Goal: Transaction & Acquisition: Subscribe to service/newsletter

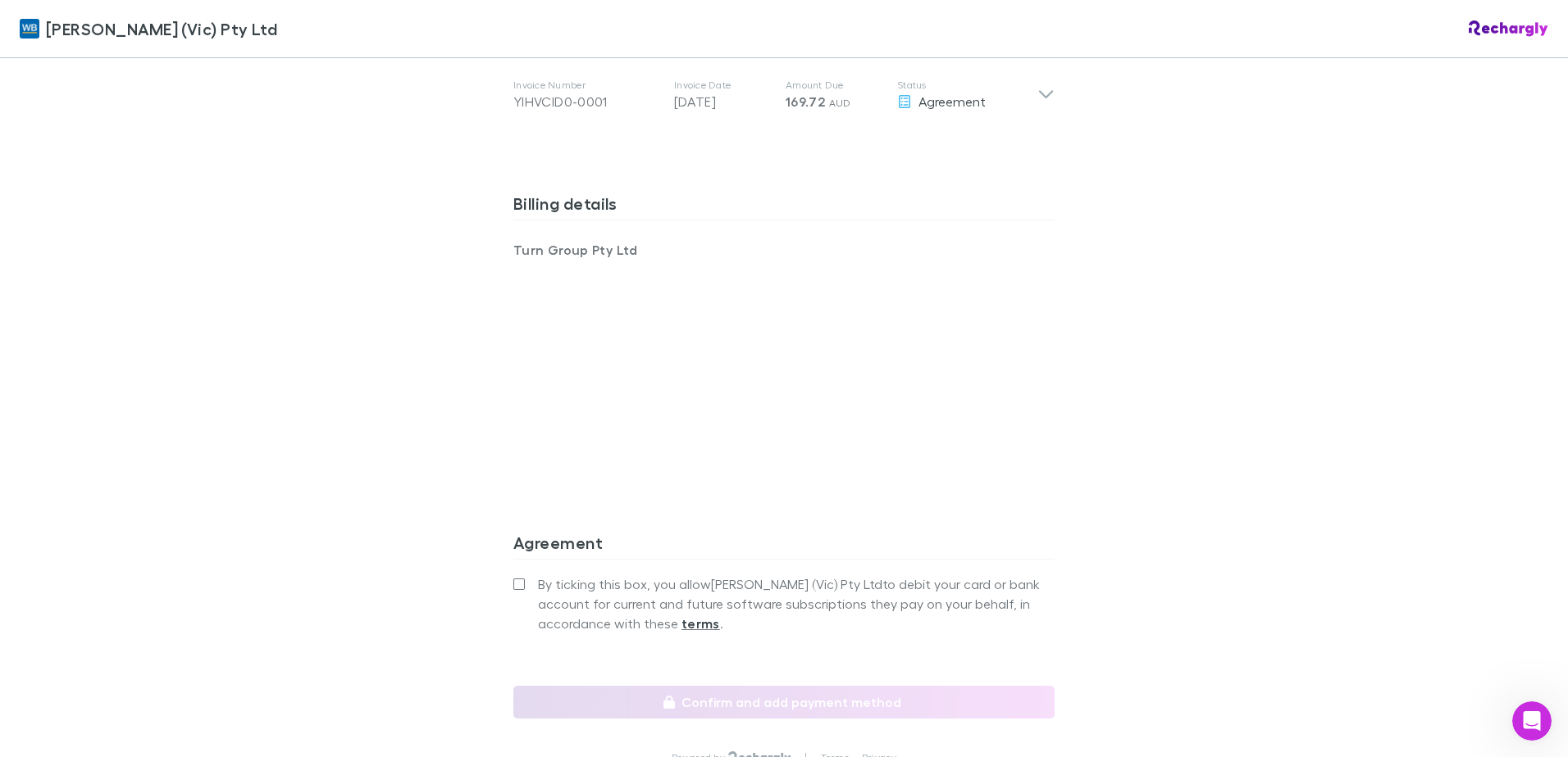
scroll to position [1065, 0]
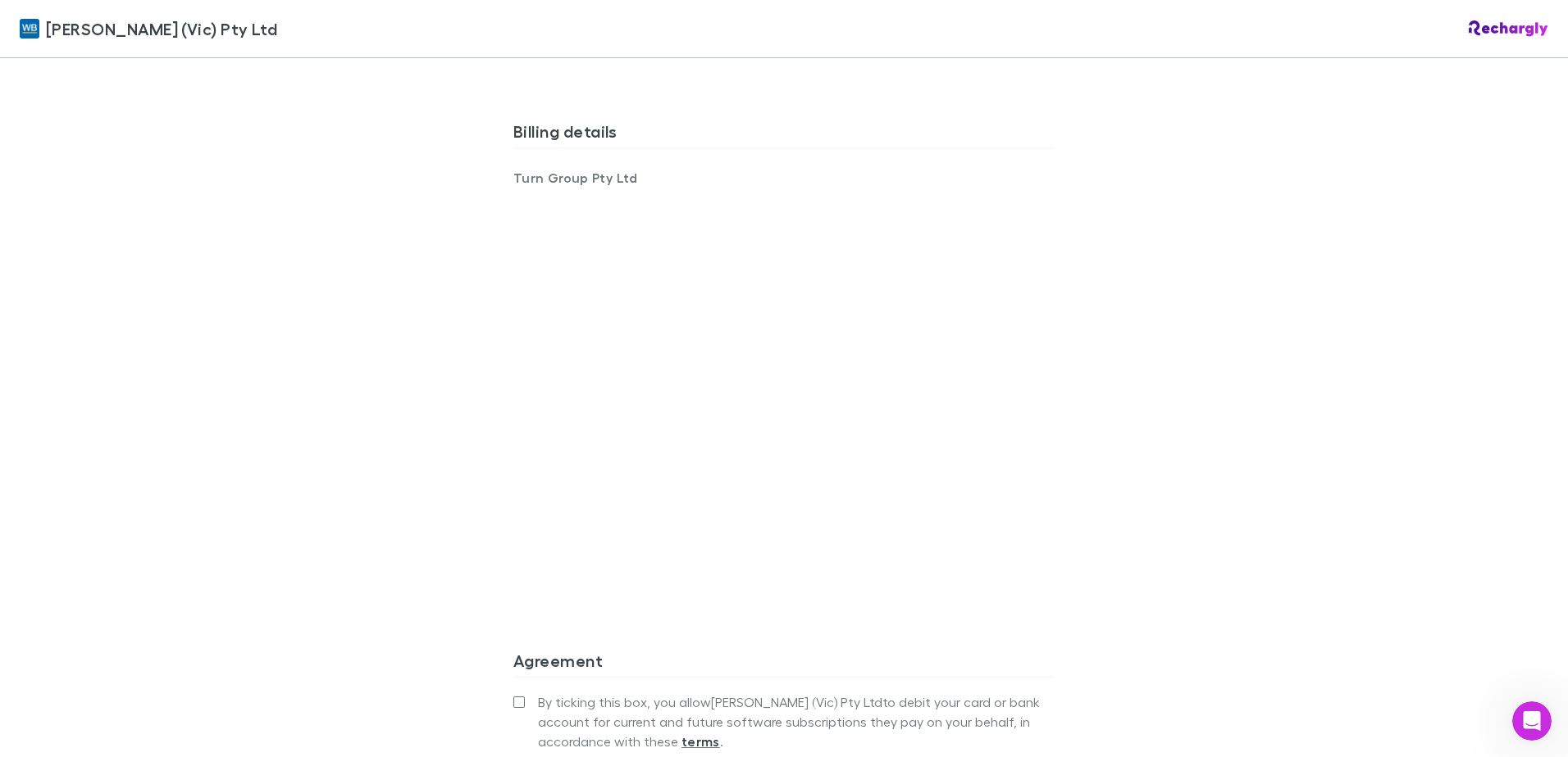
click at [406, 481] on div "William Buck (Vic) Pty Ltd William Buck (Vic) Pty Ltd Software subscriptions ag…" at bounding box center [784, 378] width 1568 height 757
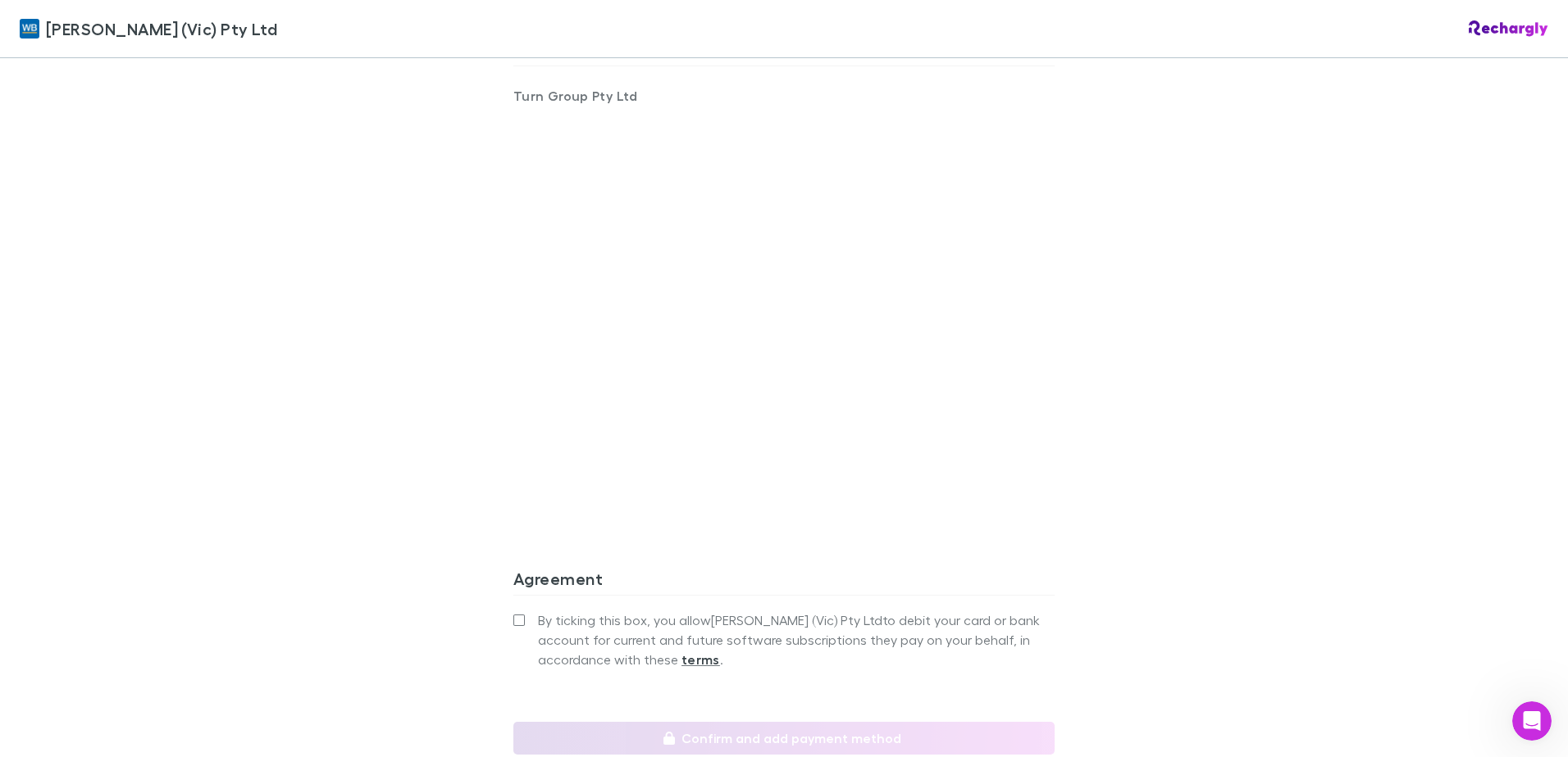
drag, startPoint x: 1230, startPoint y: 414, endPoint x: 1221, endPoint y: 417, distance: 9.5
click at [1230, 414] on div "William Buck (Vic) Pty Ltd William Buck (Vic) Pty Ltd Software subscriptions ag…" at bounding box center [784, 378] width 1568 height 757
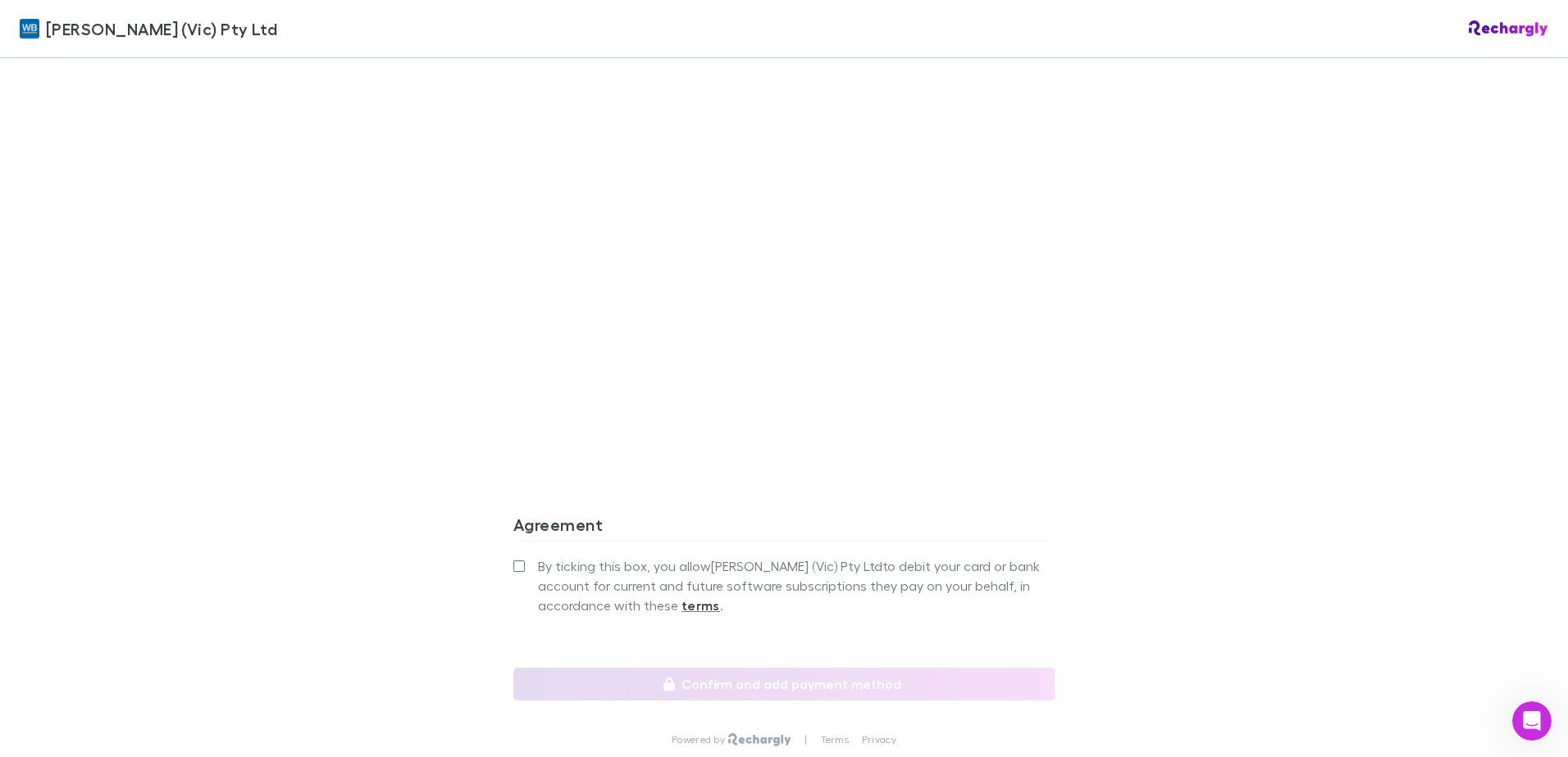
scroll to position [1229, 0]
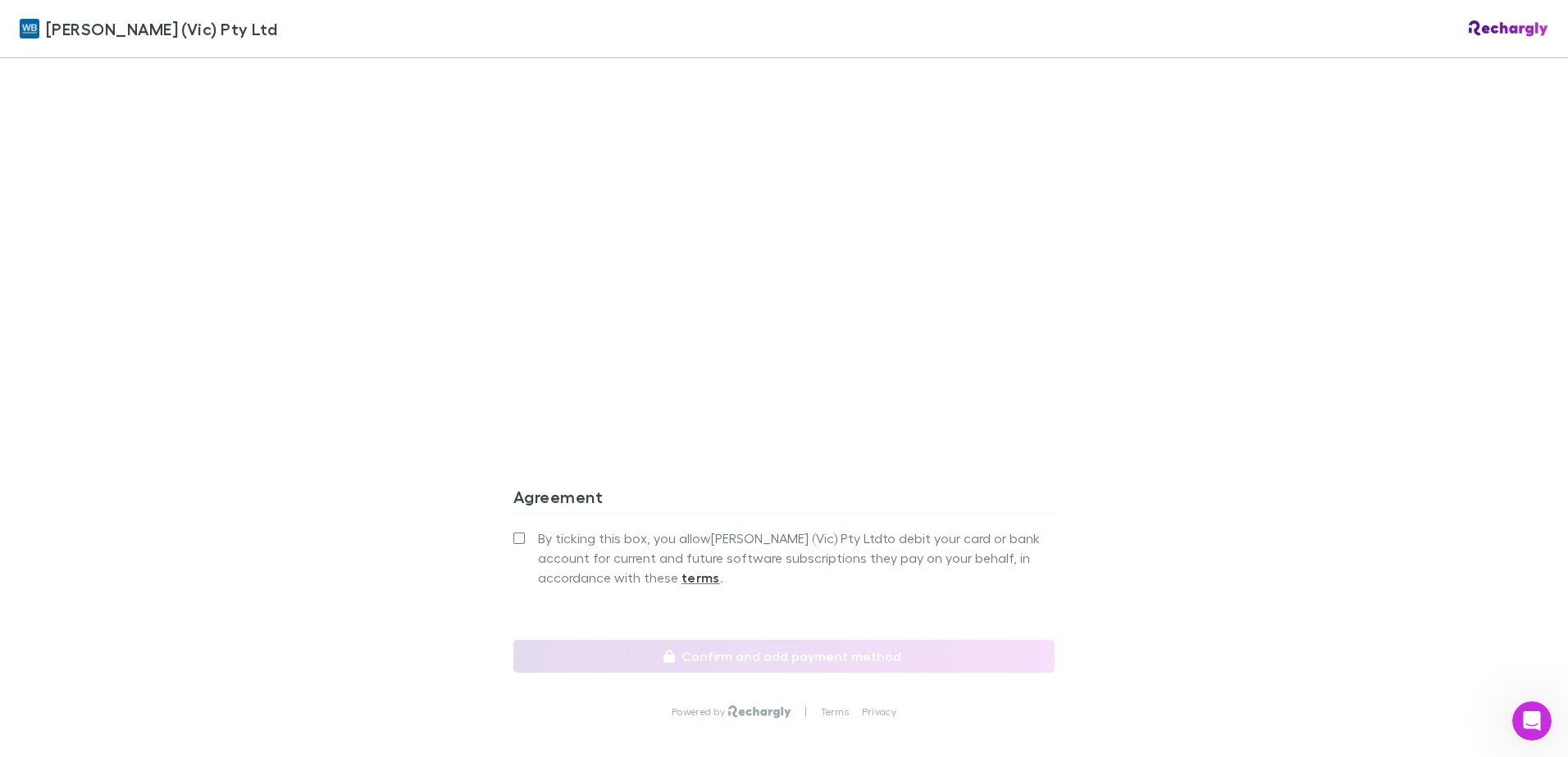
click at [579, 529] on span "By ticking this box, you allow William Buck (Vic) Pty Ltd to debit your card or…" at bounding box center [796, 558] width 517 height 59
click at [528, 529] on label "By ticking this box, you allow William Buck (Vic) Pty Ltd to debit your card or…" at bounding box center [784, 558] width 542 height 59
click at [514, 529] on label "By ticking this box, you allow William Buck (Vic) Pty Ltd to debit your card or…" at bounding box center [784, 558] width 542 height 59
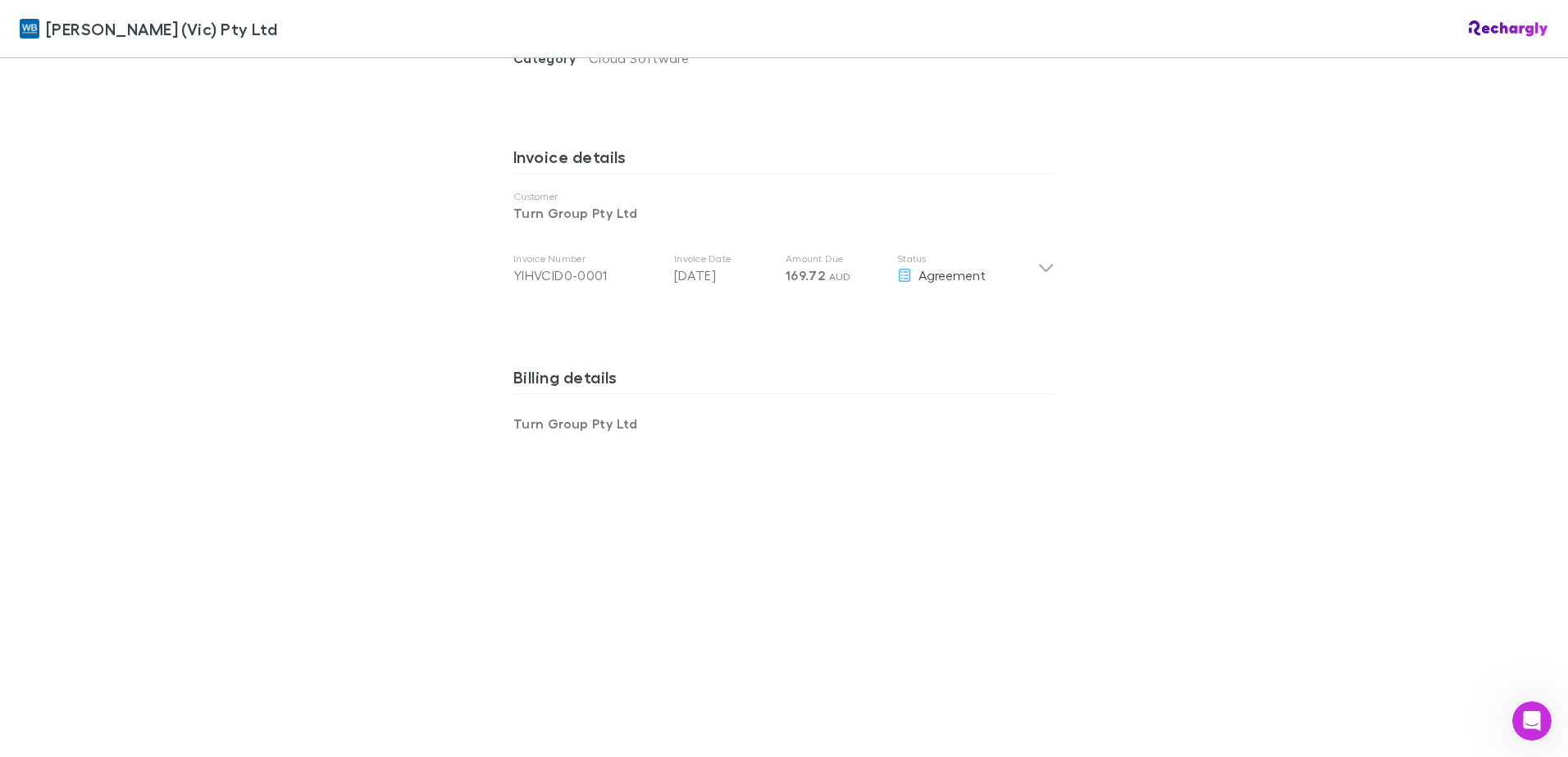
scroll to position [492, 0]
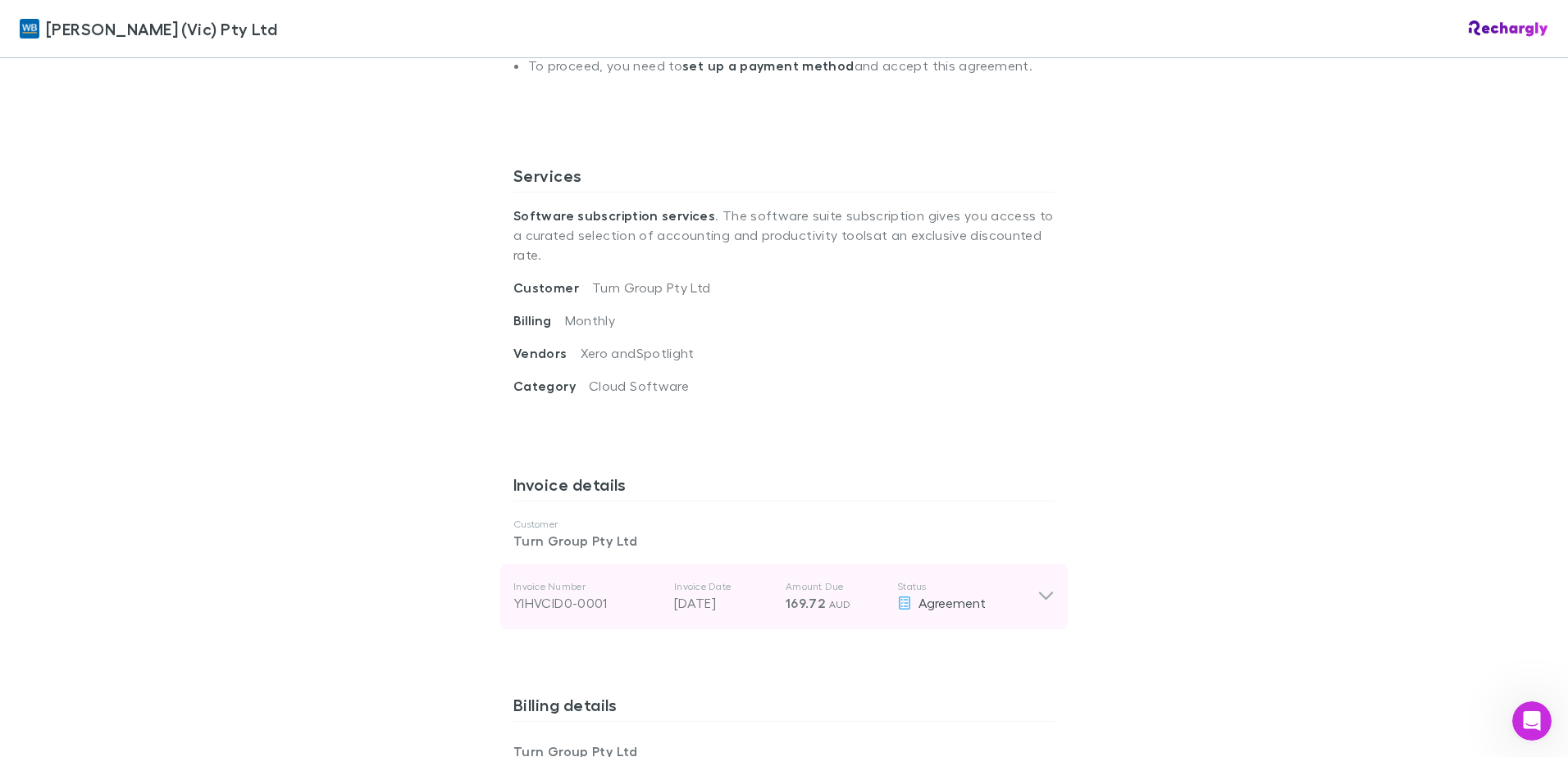
click at [1042, 587] on icon at bounding box center [1046, 596] width 17 height 20
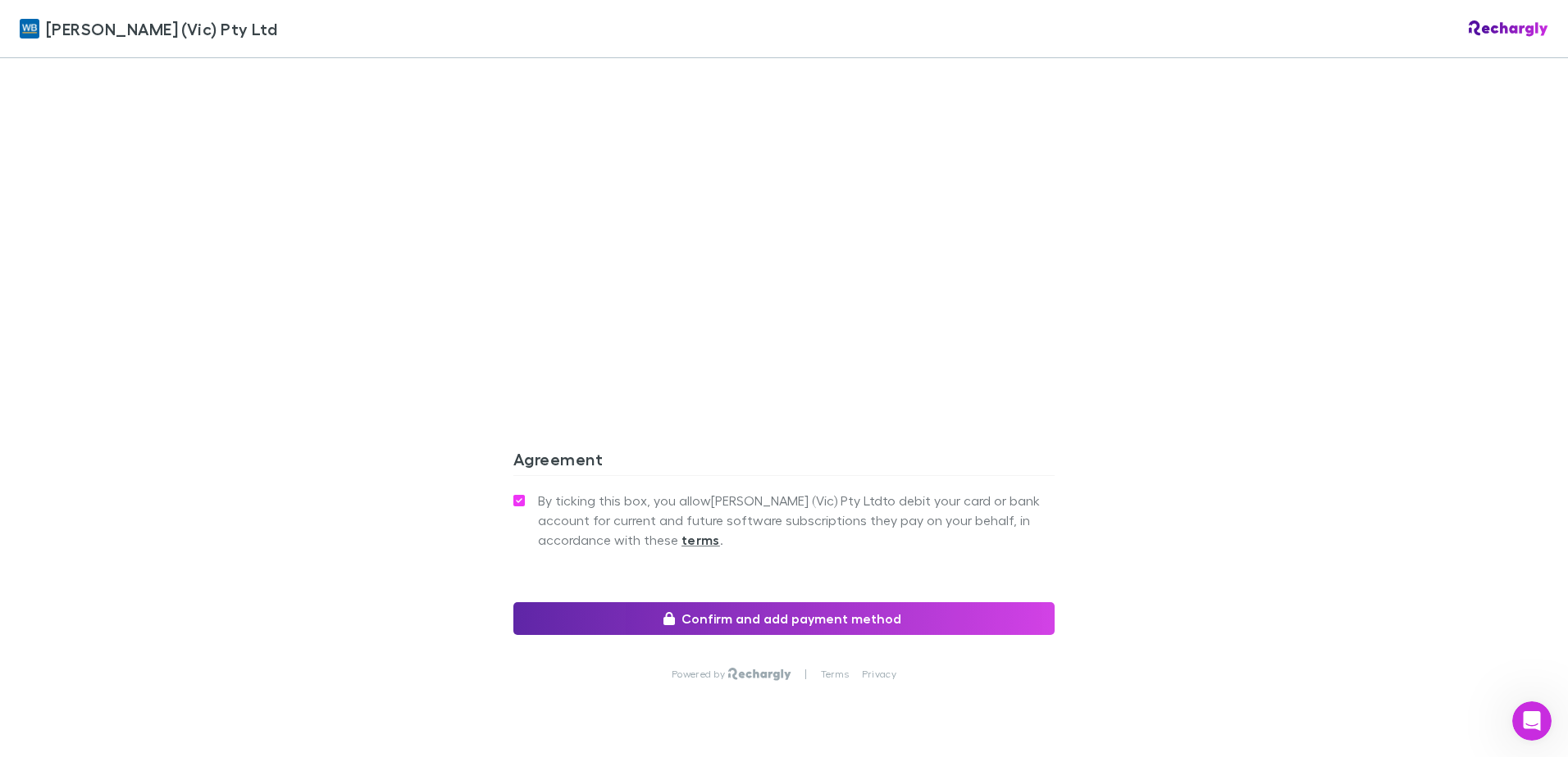
scroll to position [1674, 0]
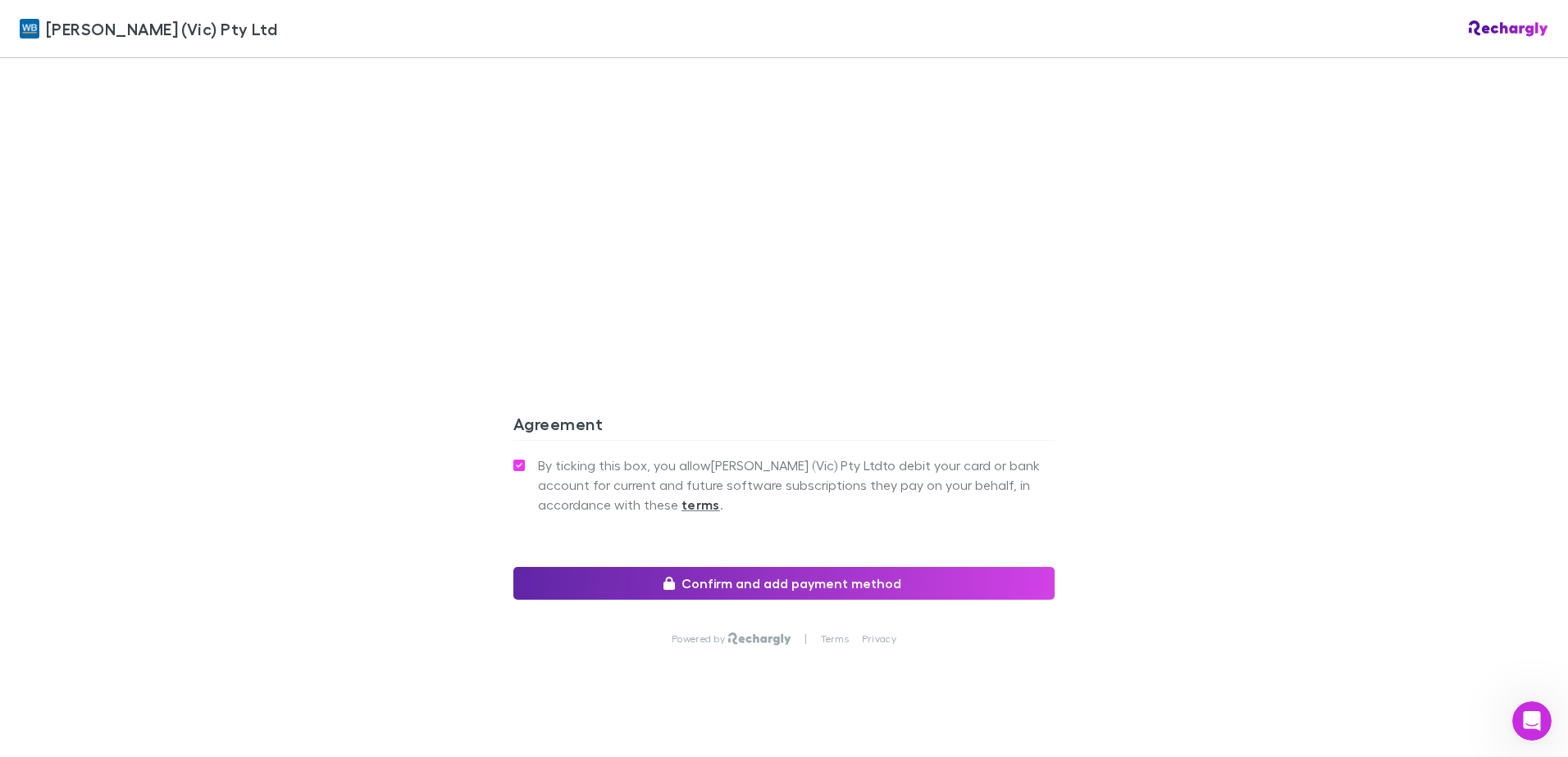
click at [835, 543] on div "By ticking this box, you allow William Buck (Vic) Pty Ltd to debit your card or…" at bounding box center [784, 511] width 542 height 114
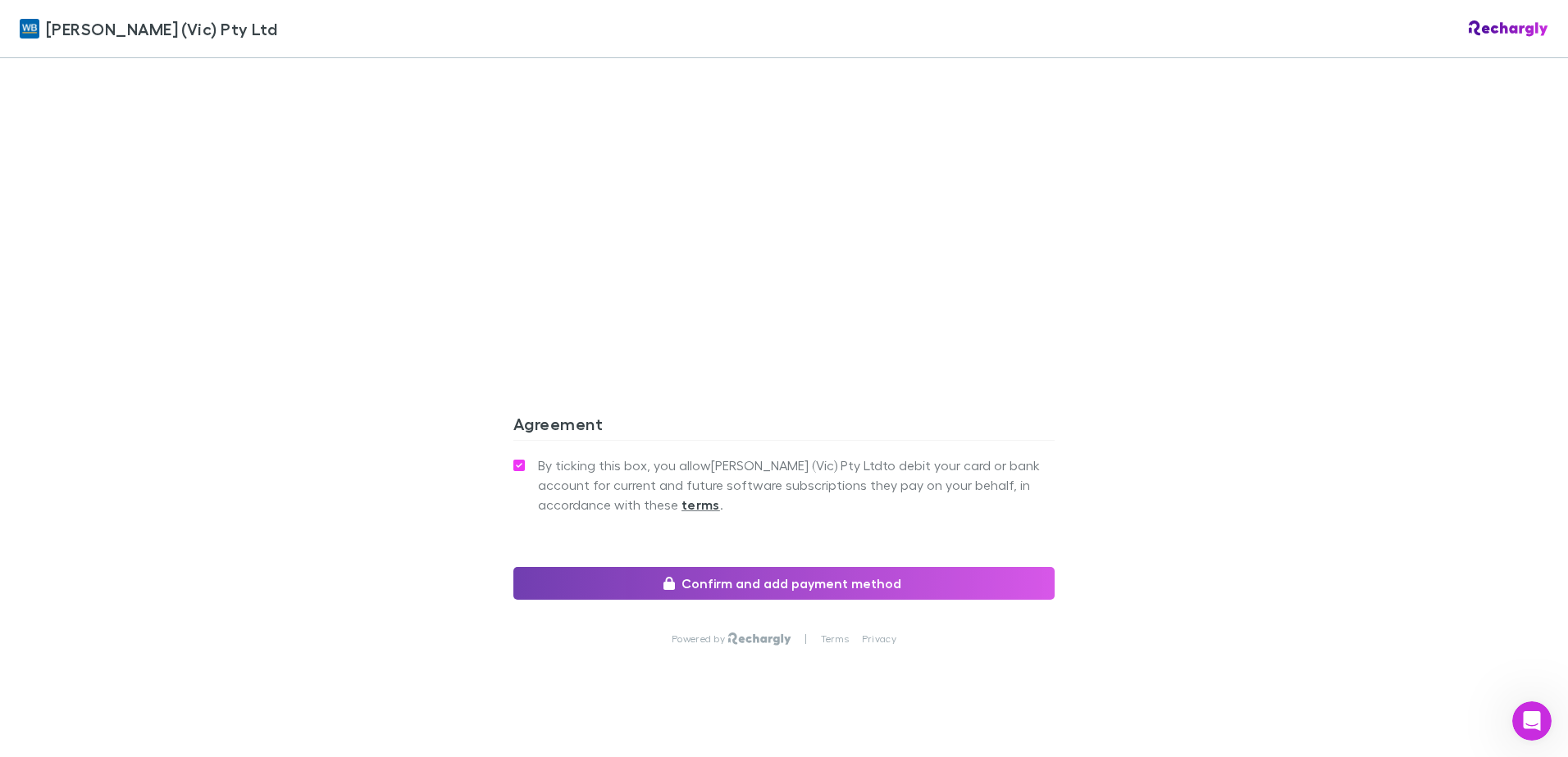
click at [841, 567] on button "Confirm and add payment method" at bounding box center [784, 583] width 542 height 33
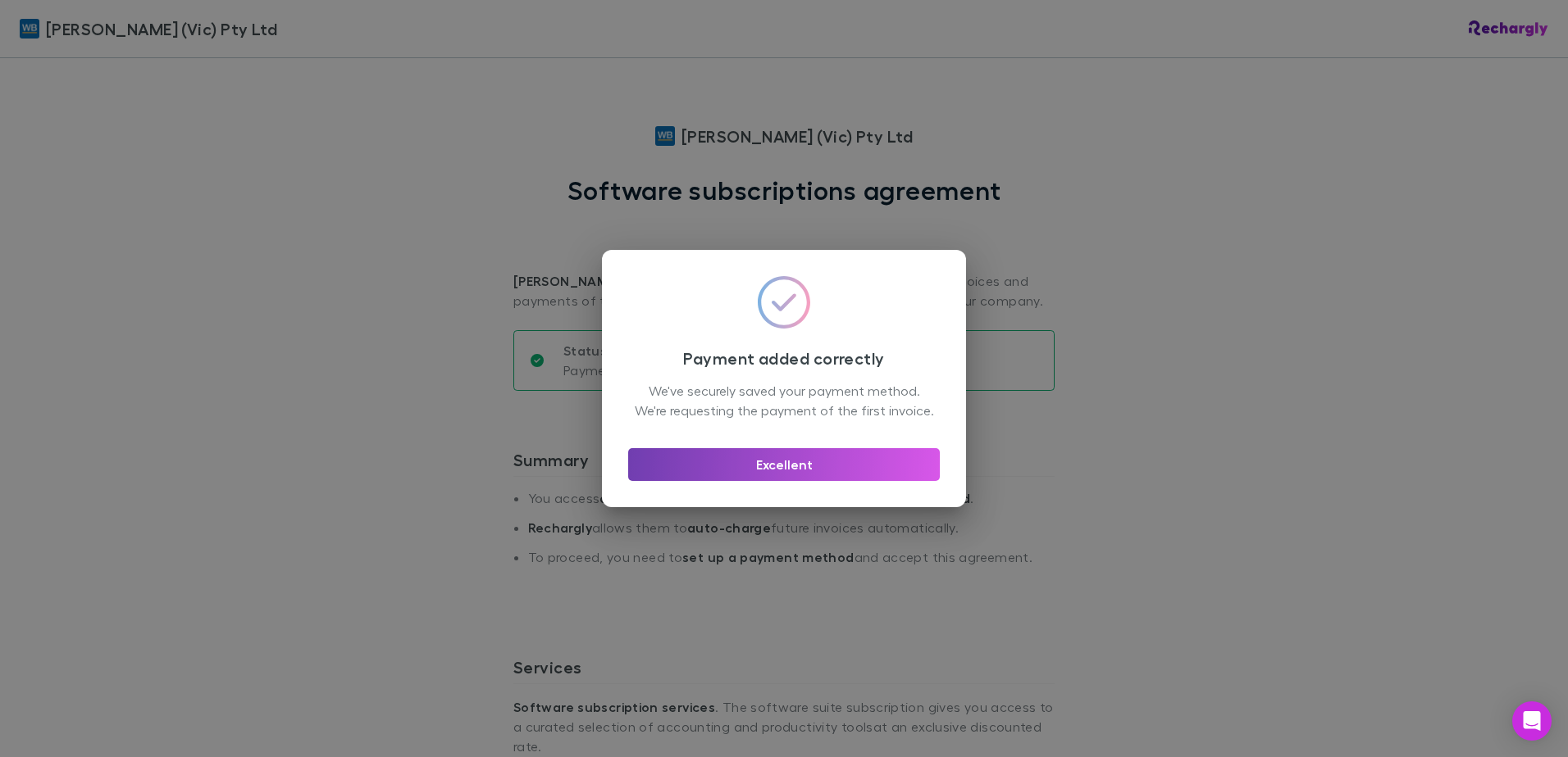
click at [777, 480] on button "Excellent" at bounding box center [783, 465] width 312 height 33
